Goal: Information Seeking & Learning: Learn about a topic

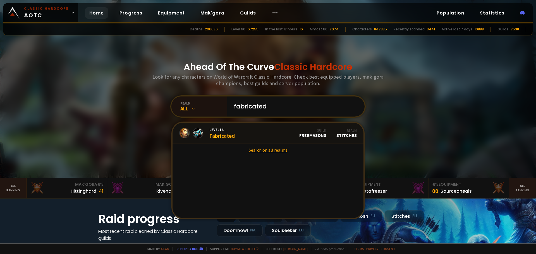
type input "fabricated"
click at [264, 148] on link "Search on all realms" at bounding box center [267, 150] width 191 height 12
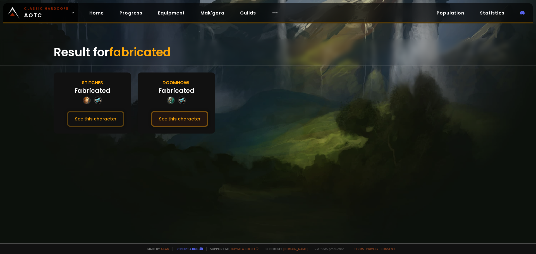
click at [181, 119] on button "See this character" at bounding box center [179, 119] width 57 height 16
click at [98, 17] on link "Home" at bounding box center [96, 12] width 23 height 11
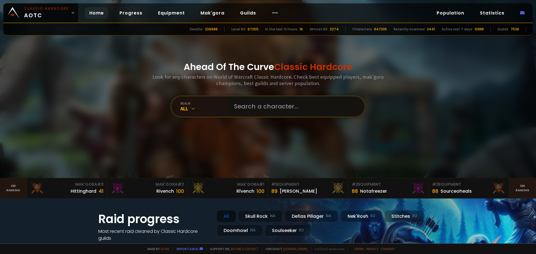
click at [278, 108] on input "text" at bounding box center [294, 107] width 127 height 20
type input "keldrina"
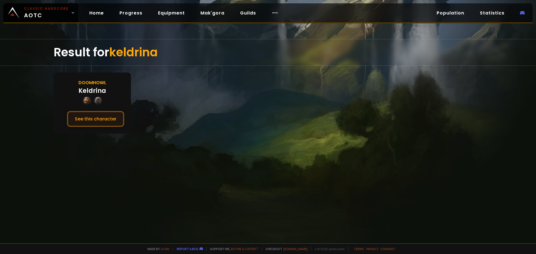
click at [98, 115] on button "See this character" at bounding box center [95, 119] width 57 height 16
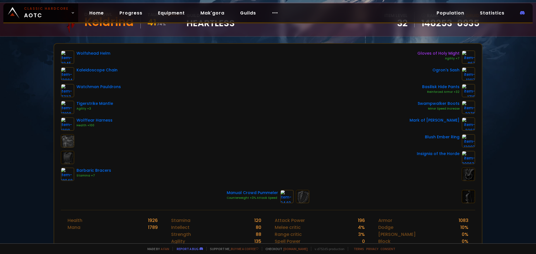
scroll to position [84, 0]
